Goal: Navigation & Orientation: Find specific page/section

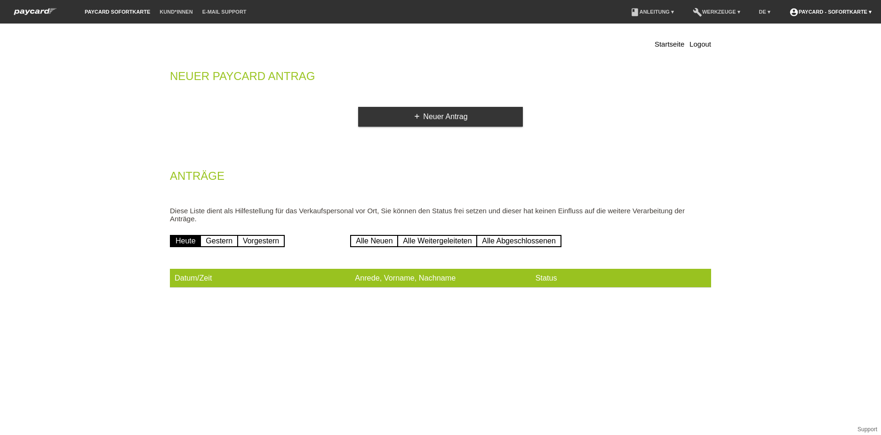
click at [798, 13] on link "account_circle paycard - Sofortkarte ▾" at bounding box center [830, 12] width 92 height 6
drag, startPoint x: 669, startPoint y: 115, endPoint x: 585, endPoint y: 146, distance: 89.1
click at [667, 117] on div "add Neuer Antrag" at bounding box center [440, 117] width 541 height 20
click at [198, 13] on li "E-Mail Support" at bounding box center [225, 12] width 54 height 24
click at [206, 10] on link "E-Mail Support" at bounding box center [225, 12] width 54 height 6
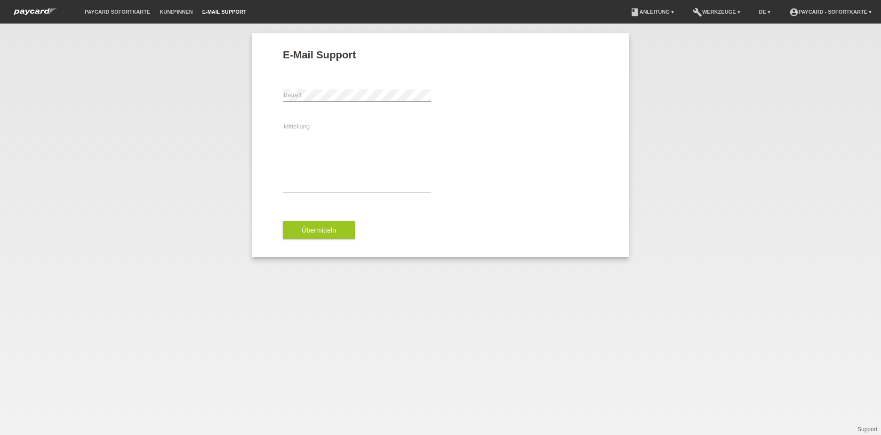
click at [101, 8] on li "paycard Sofortkarte" at bounding box center [117, 12] width 75 height 24
click at [646, 13] on link "book Anleitung ▾" at bounding box center [651, 12] width 53 height 6
click at [716, 12] on link "build Werkzeuge ▾" at bounding box center [716, 12] width 57 height 6
click at [698, 146] on div "E-Mail Support error Betreff Mitteilung Übermitteln" at bounding box center [440, 229] width 881 height 411
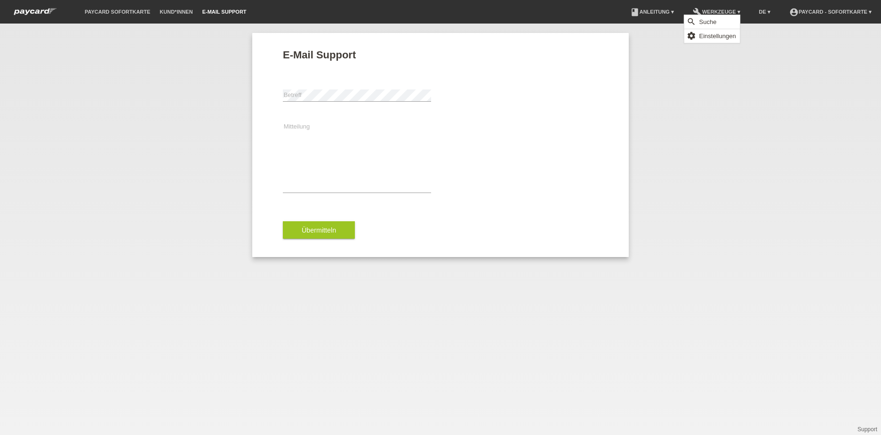
click at [21, 10] on img at bounding box center [35, 12] width 52 height 10
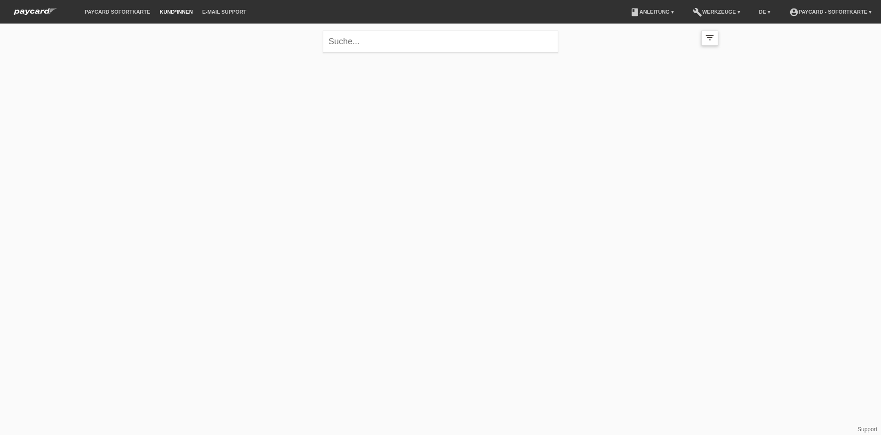
click at [710, 40] on icon "filter_list" at bounding box center [709, 37] width 10 height 10
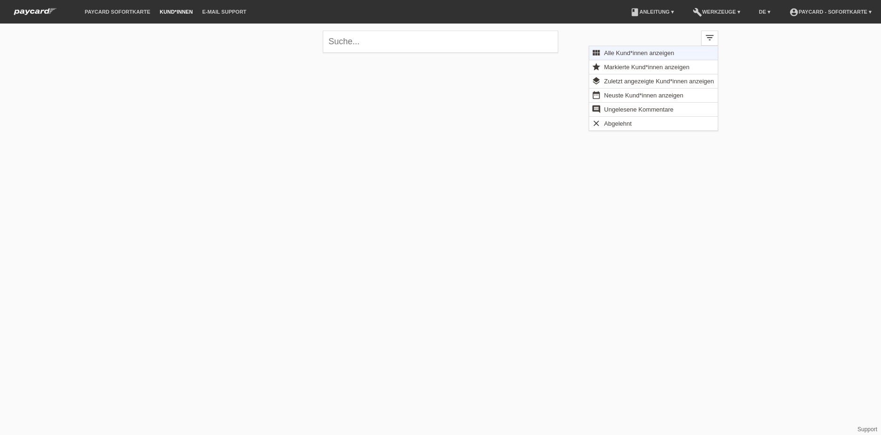
click at [793, 113] on div "close filter_list view_module Alle Kund*innen anzeigen star Markierte Kund*inne…" at bounding box center [440, 88] width 881 height 128
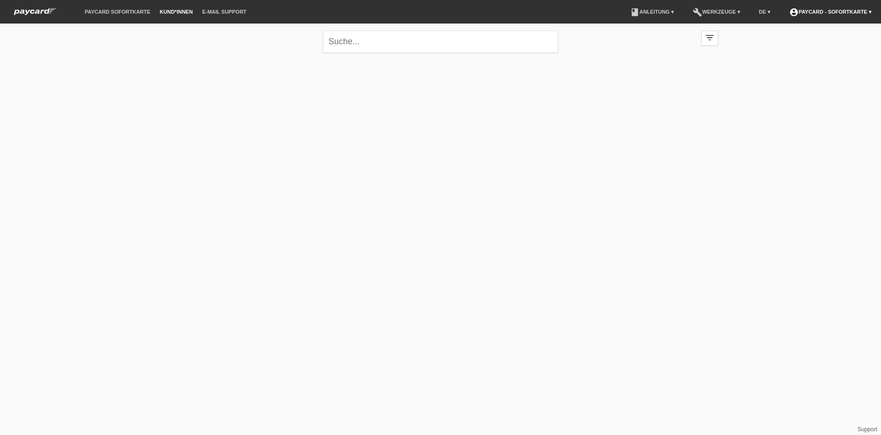
click at [871, 12] on link "account_circle paycard - Sofortkarte ▾" at bounding box center [830, 12] width 92 height 6
click at [814, 101] on div "close filter_list view_module Alle Kund*innen anzeigen star Markierte Kund*inne…" at bounding box center [440, 88] width 881 height 128
